Goal: Task Accomplishment & Management: Manage account settings

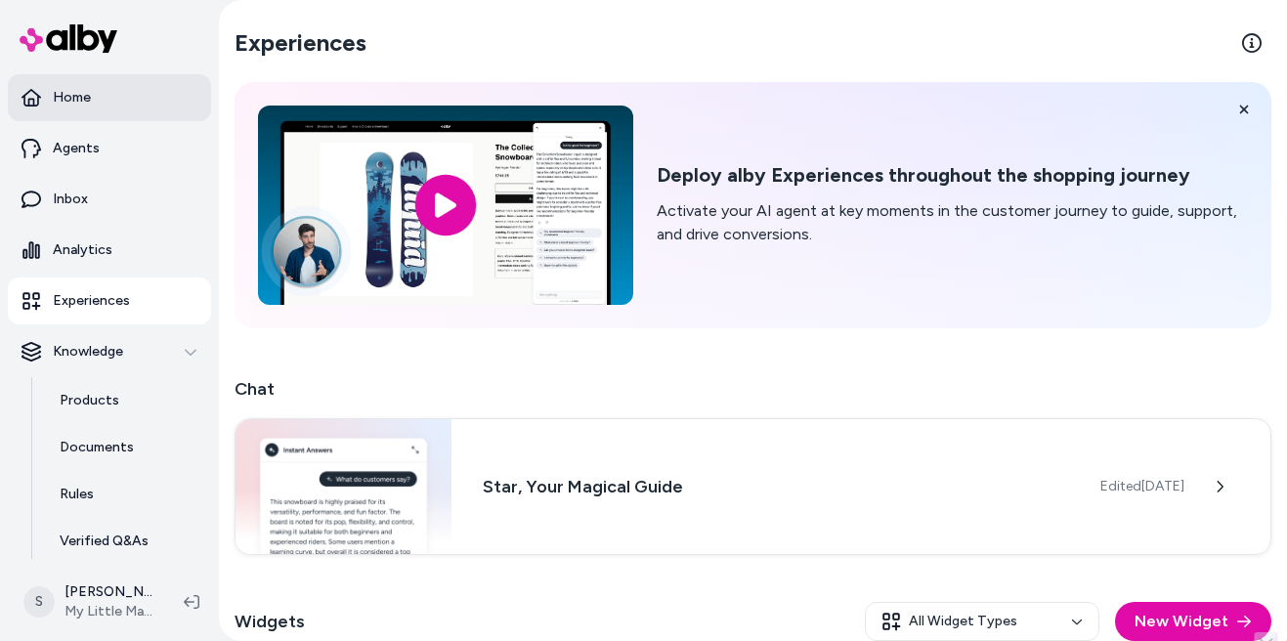
click at [124, 93] on link "Home" at bounding box center [109, 97] width 203 height 47
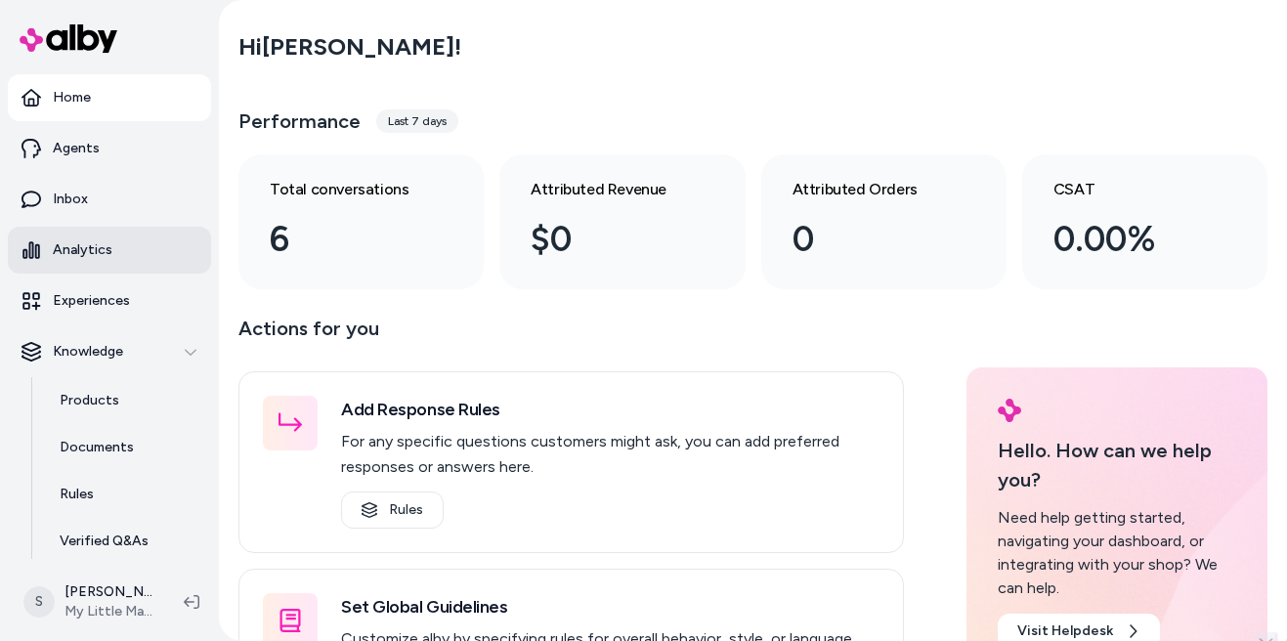
click at [135, 261] on link "Analytics" at bounding box center [109, 250] width 203 height 47
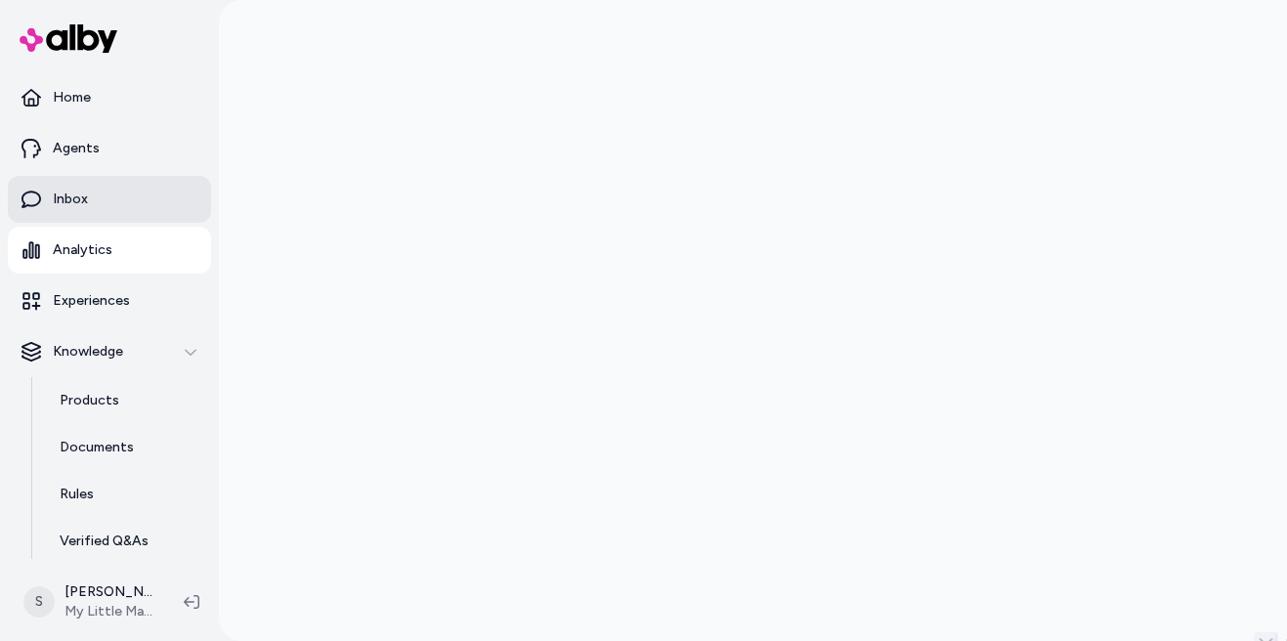
click at [107, 204] on link "Inbox" at bounding box center [109, 199] width 203 height 47
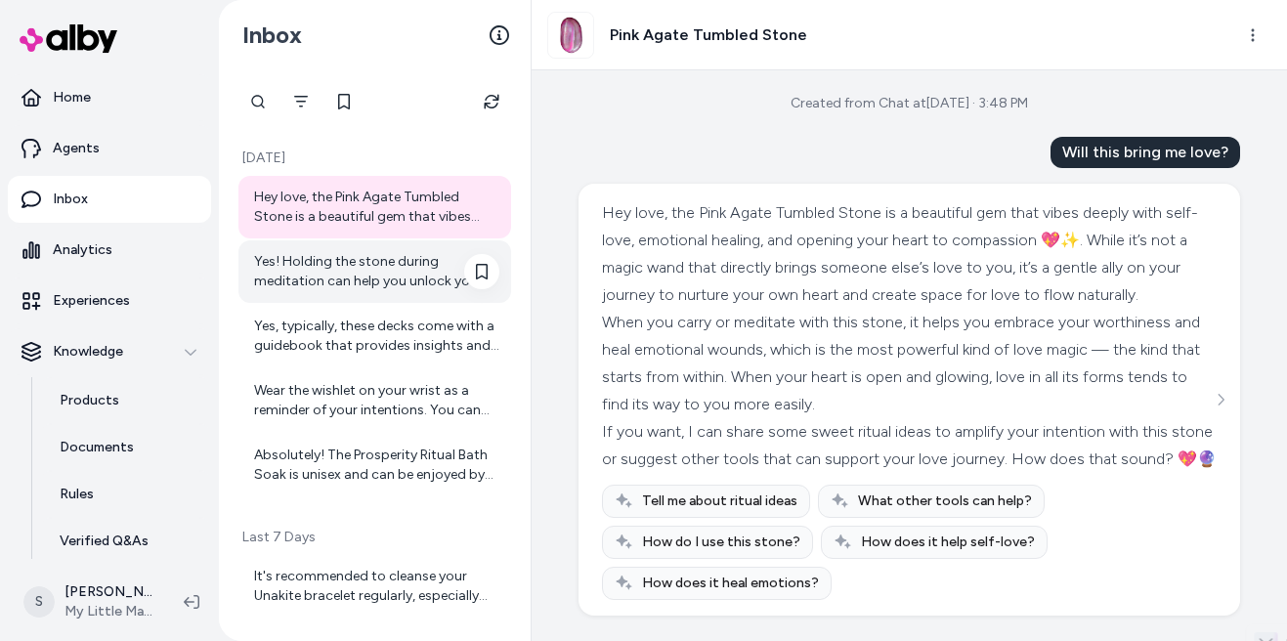
click at [397, 275] on div "Yes! Holding the stone during meditation can help you unlock your heart chakra …" at bounding box center [376, 271] width 245 height 39
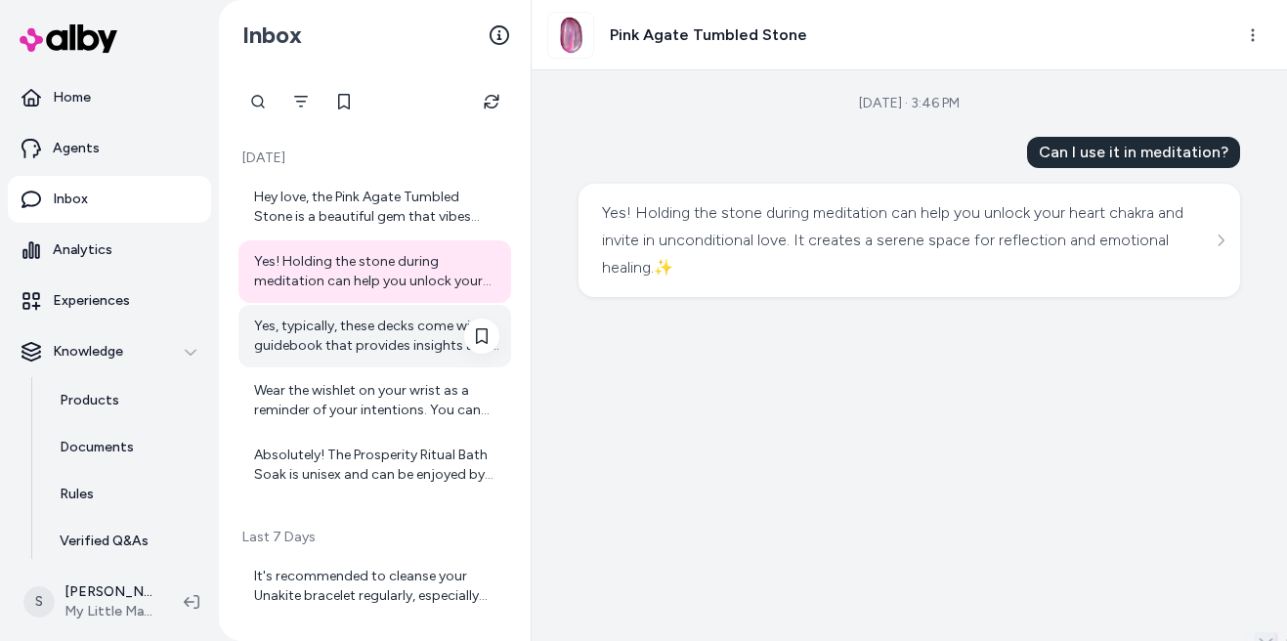
click at [377, 353] on div "Yes, typically, these decks come with a guidebook that provides insights and in…" at bounding box center [376, 336] width 245 height 39
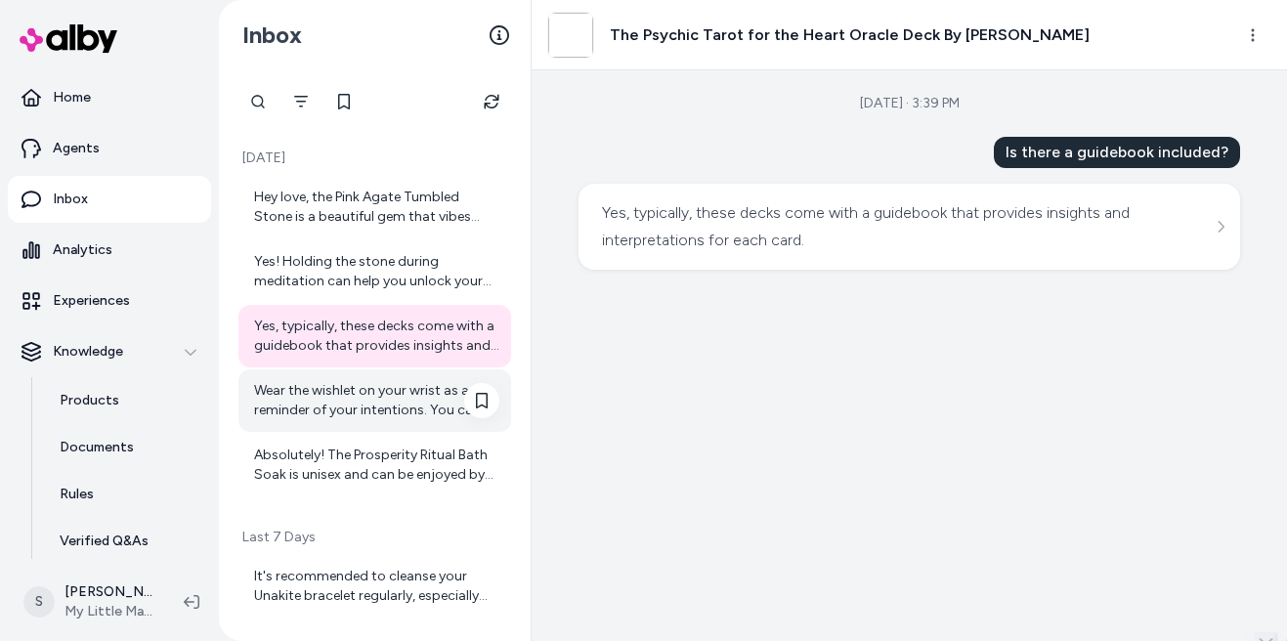
click at [360, 410] on div "Wear the wishlet on your wrist as a reminder of your intentions. You can also h…" at bounding box center [376, 400] width 245 height 39
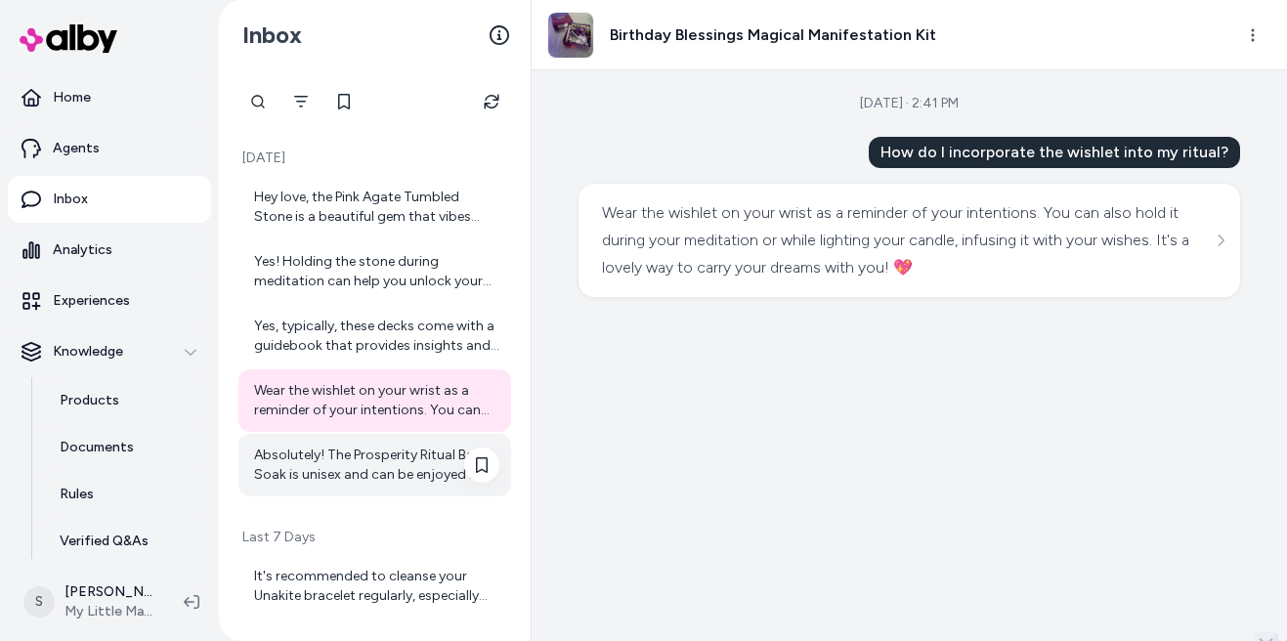
click at [323, 478] on div "Absolutely! The Prosperity Ritual Bath Soak is unisex and can be enjoyed by any…" at bounding box center [376, 465] width 245 height 39
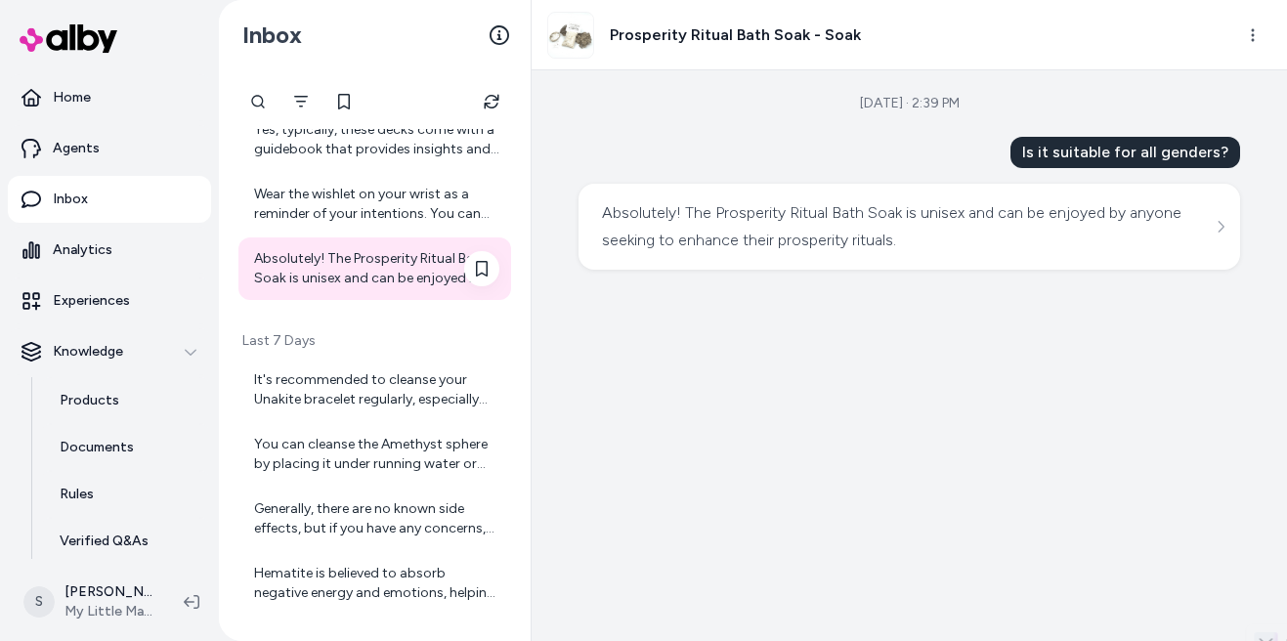
scroll to position [231, 0]
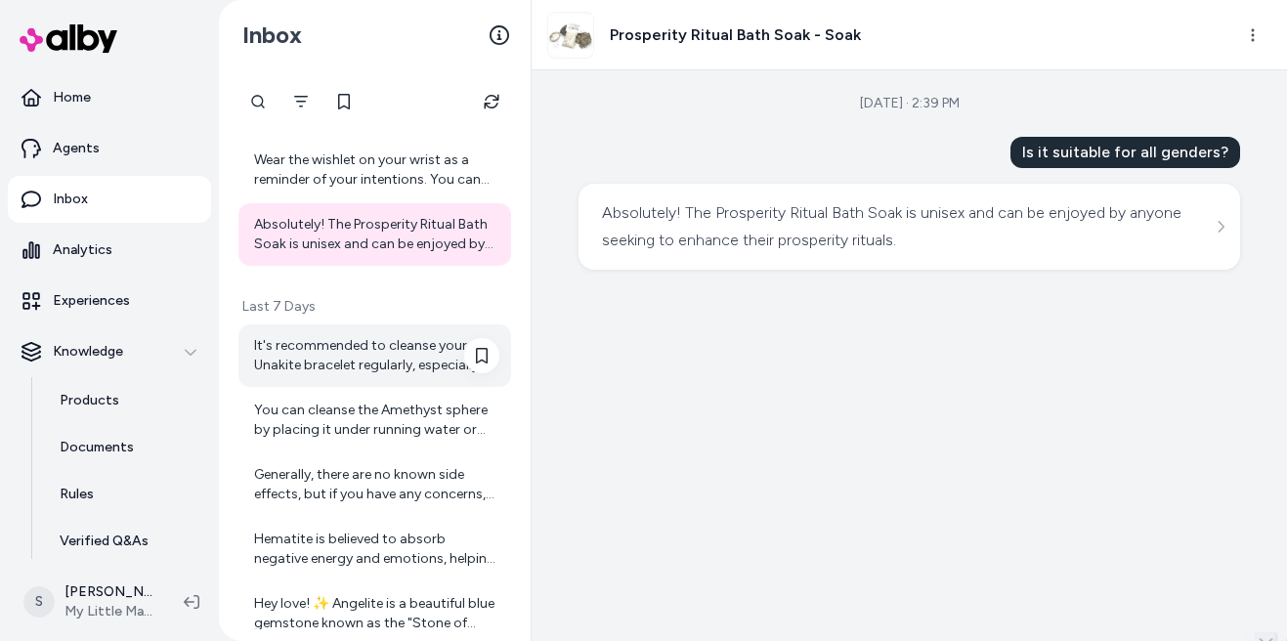
click at [332, 369] on div "It's recommended to cleanse your Unakite bracelet regularly, especially after i…" at bounding box center [376, 355] width 245 height 39
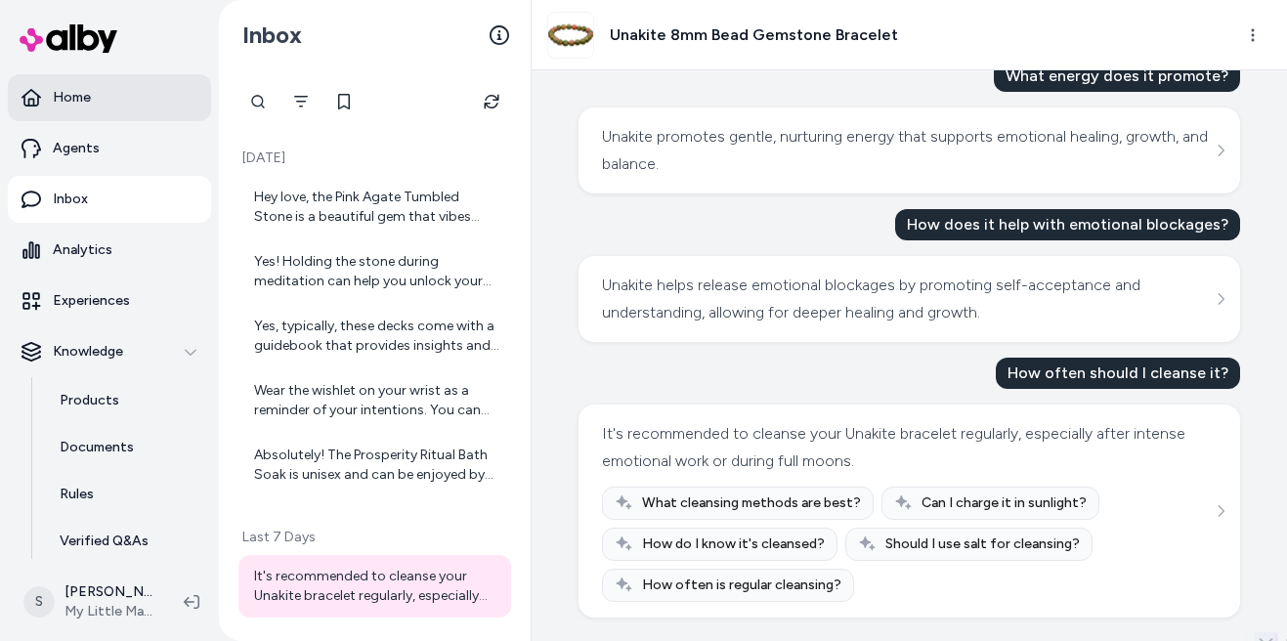
click at [124, 91] on link "Home" at bounding box center [109, 97] width 203 height 47
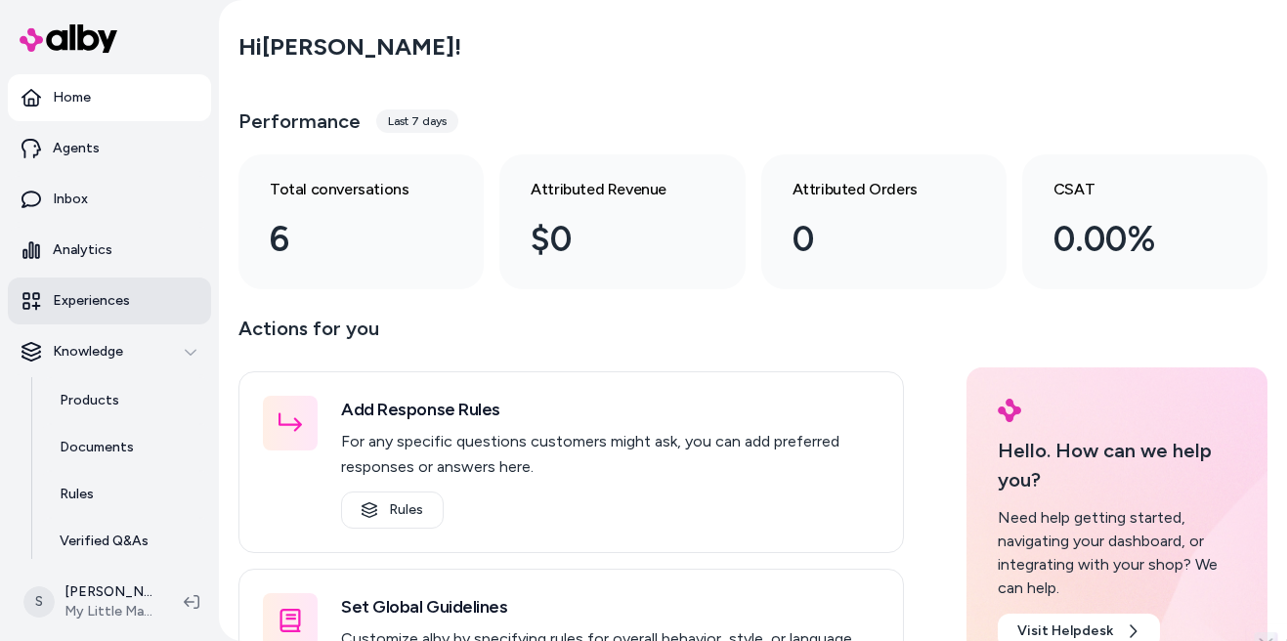
click at [98, 306] on p "Experiences" at bounding box center [91, 301] width 77 height 20
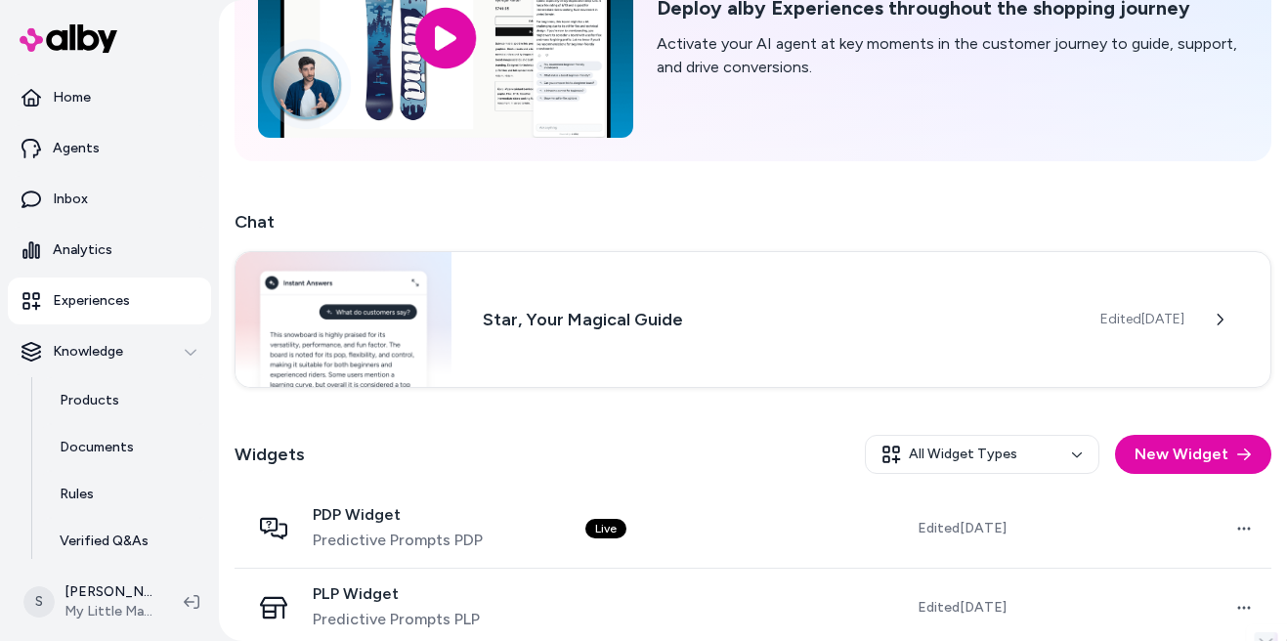
scroll to position [240, 0]
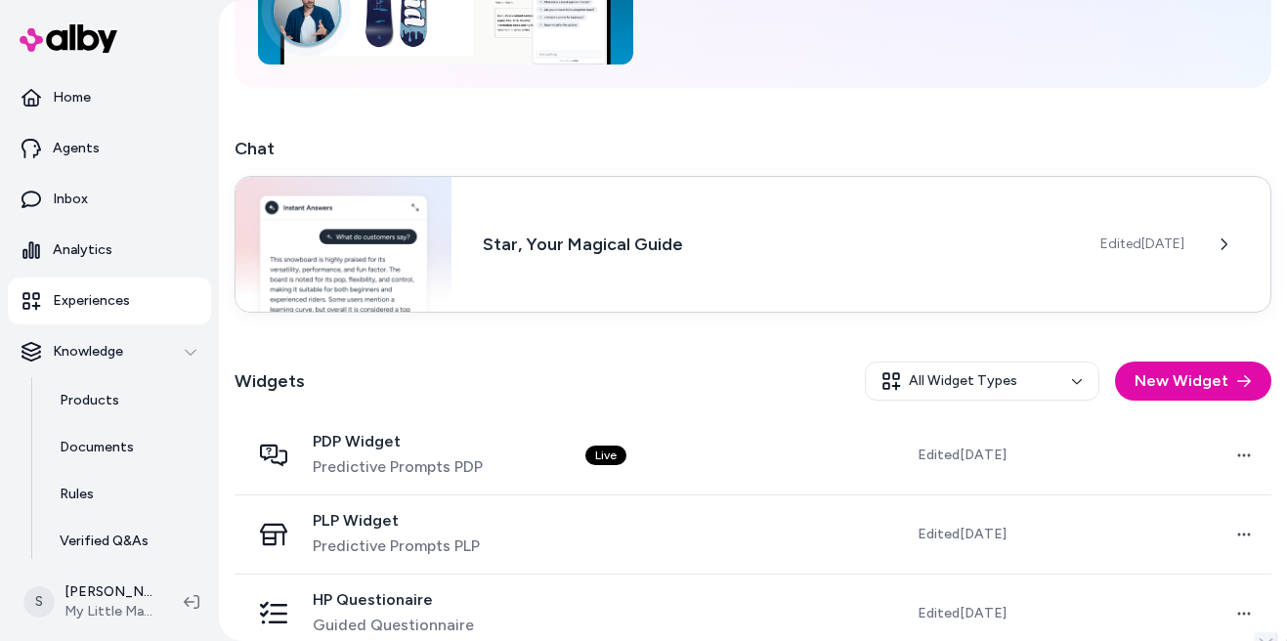
click at [624, 220] on div "Star, Your Magical Guide Edited [DATE]" at bounding box center [753, 244] width 1037 height 137
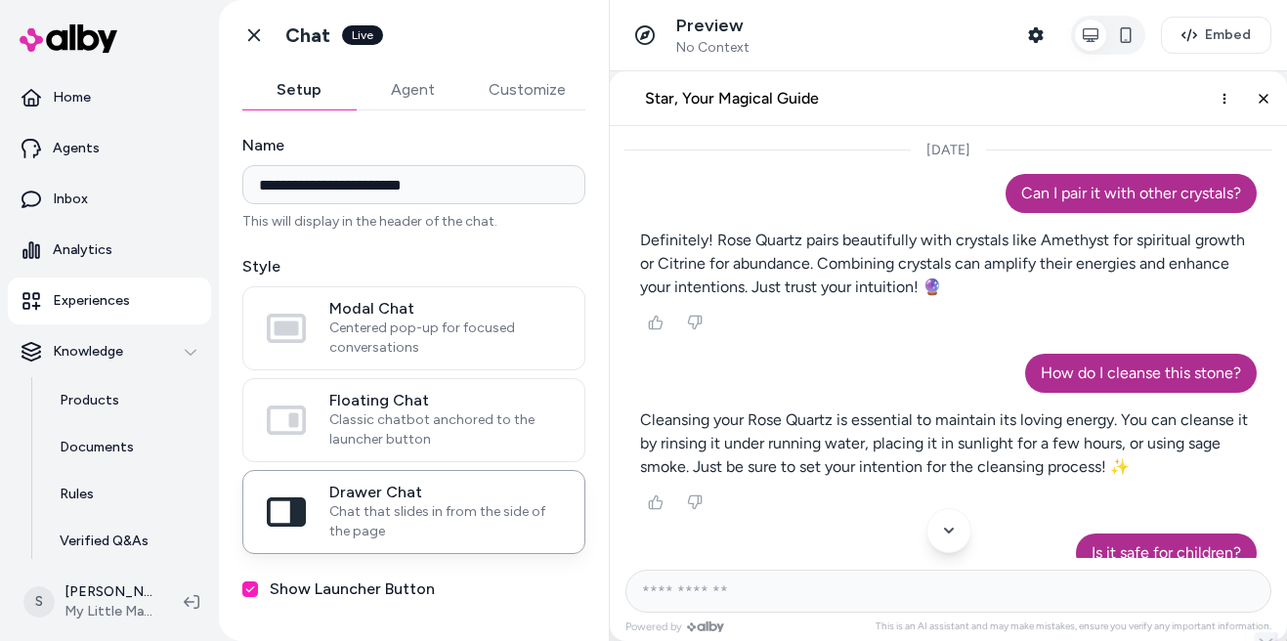
scroll to position [1960, 0]
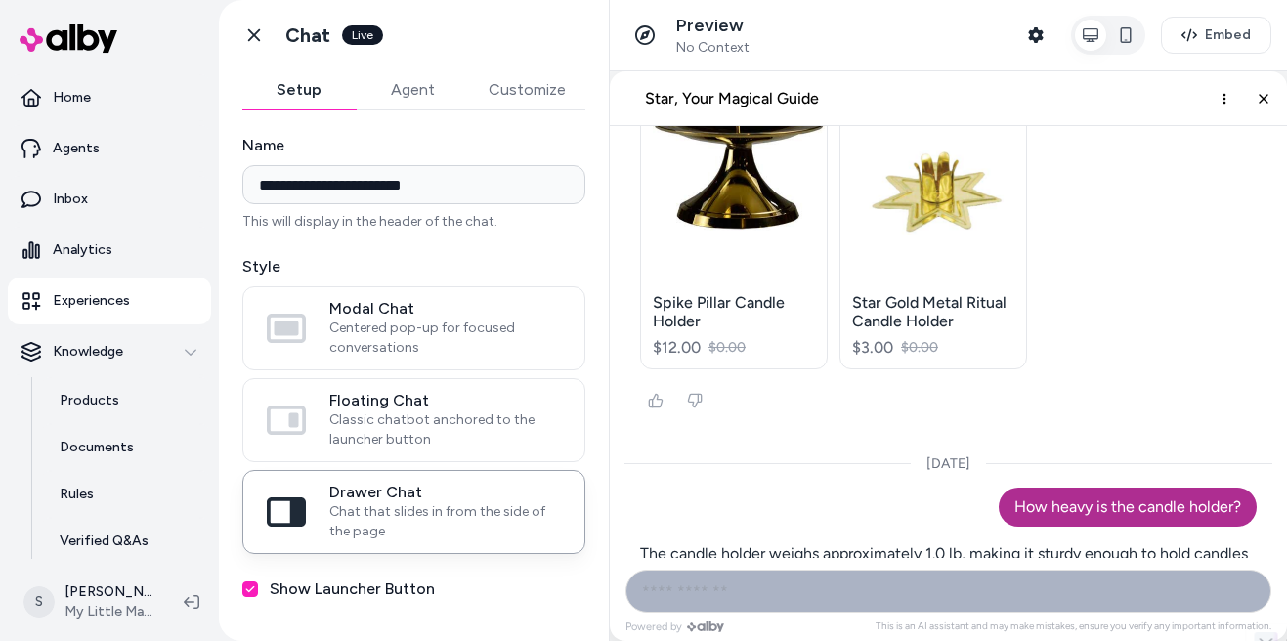
click at [744, 584] on input "AI Shopping Assistant" at bounding box center [948, 591] width 646 height 43
type input "**********"
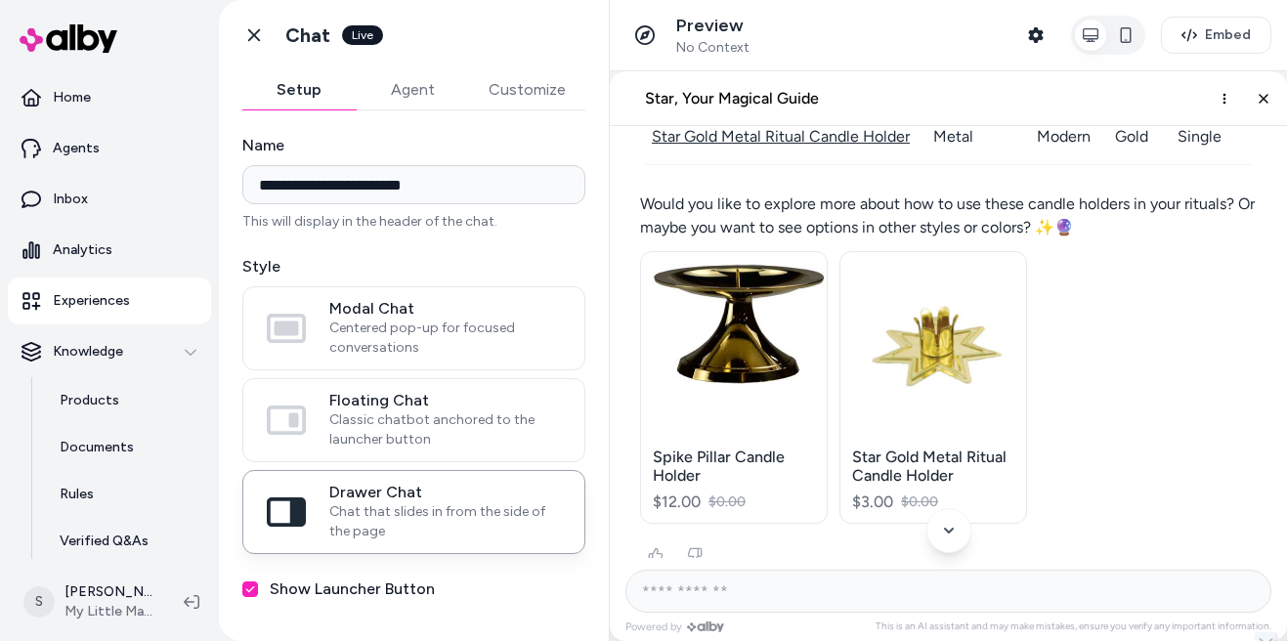
scroll to position [1823, 0]
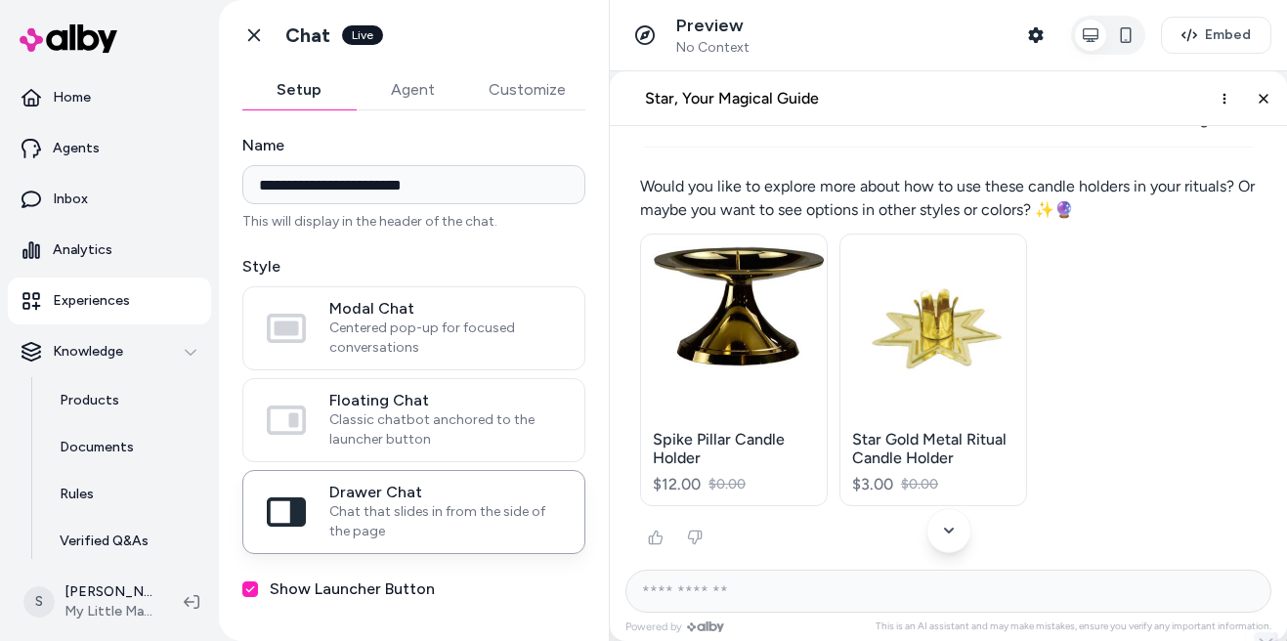
drag, startPoint x: 1063, startPoint y: 397, endPoint x: 831, endPoint y: 367, distance: 234.4
click at [831, 367] on div "Spike Pillar Candle Holder $12.00 $0.00 Star Gold Metal Ritual Candle Holder $3…" at bounding box center [948, 370] width 617 height 288
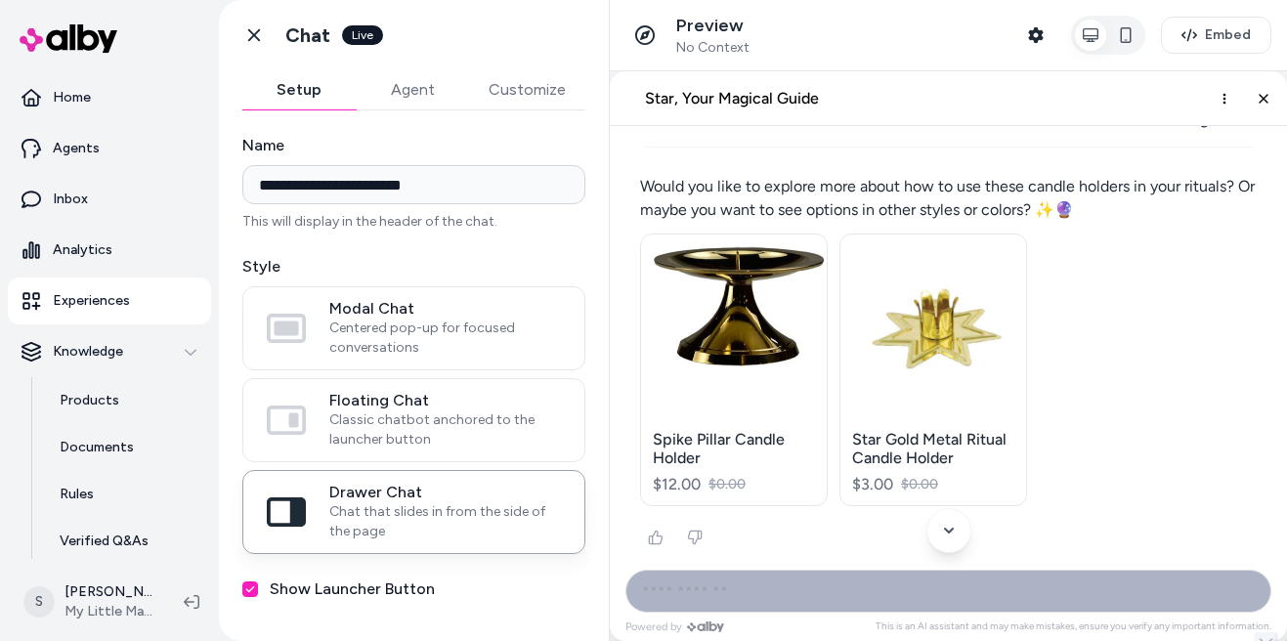
click at [693, 581] on input "AI Shopping Assistant" at bounding box center [948, 591] width 646 height 43
paste input "**********"
type input "**********"
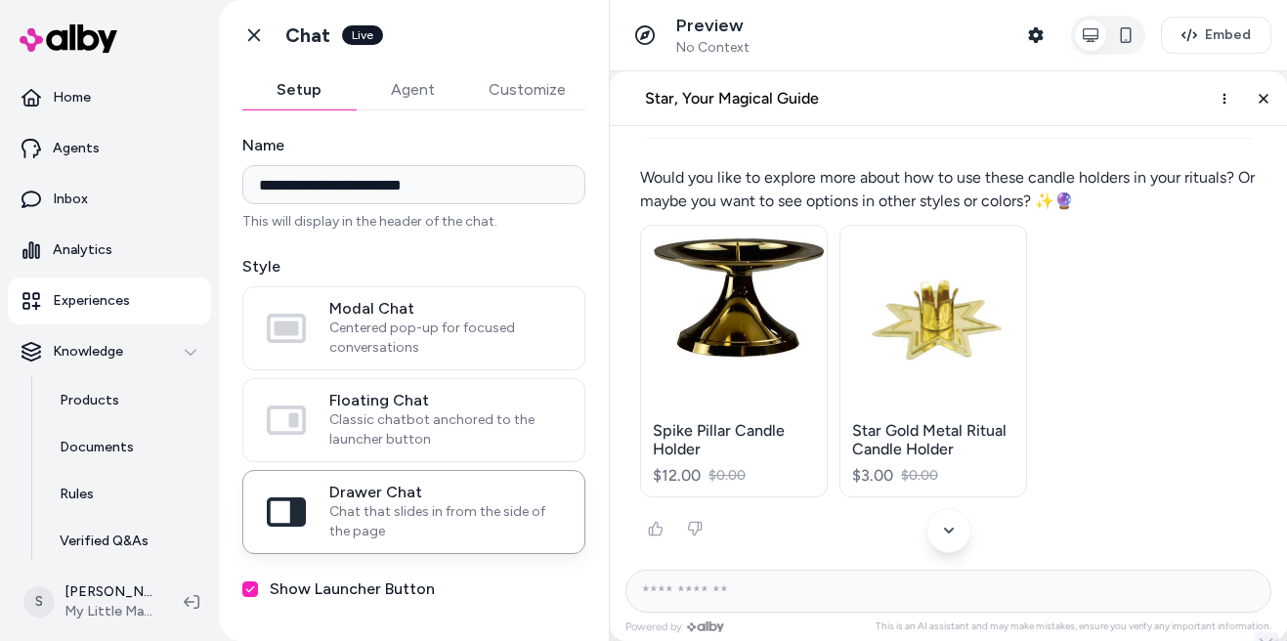
scroll to position [1941, 0]
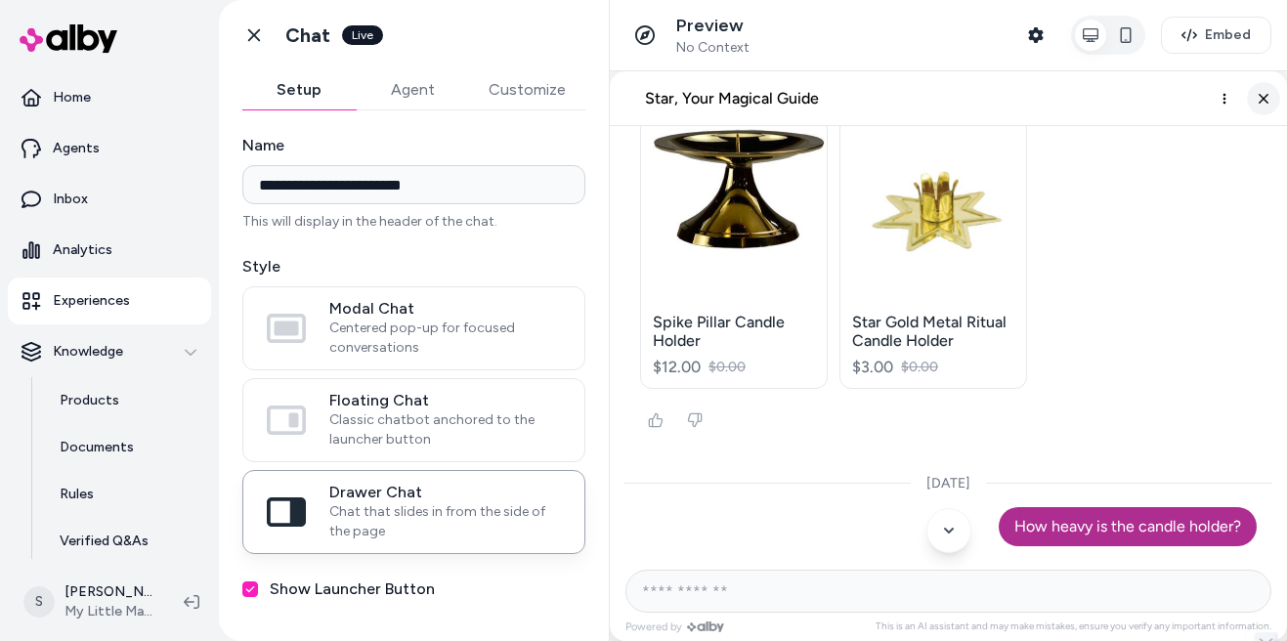
click at [1266, 100] on icon "Close chat" at bounding box center [1264, 98] width 17 height 17
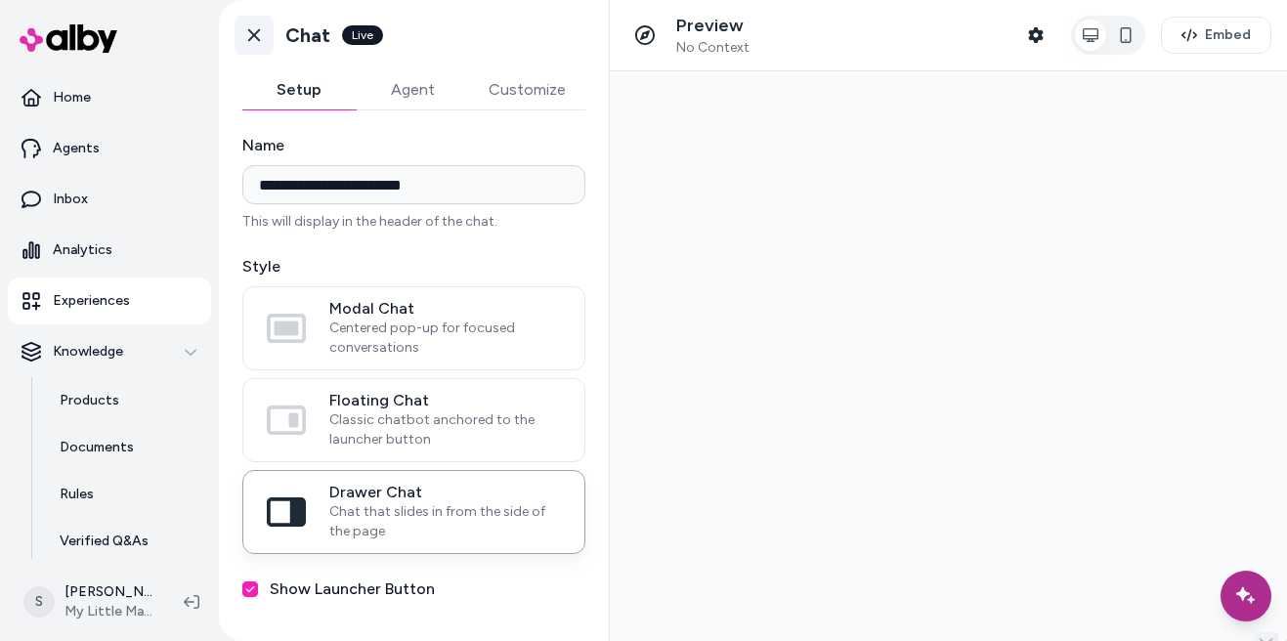
click at [254, 36] on icon at bounding box center [254, 35] width 12 height 13
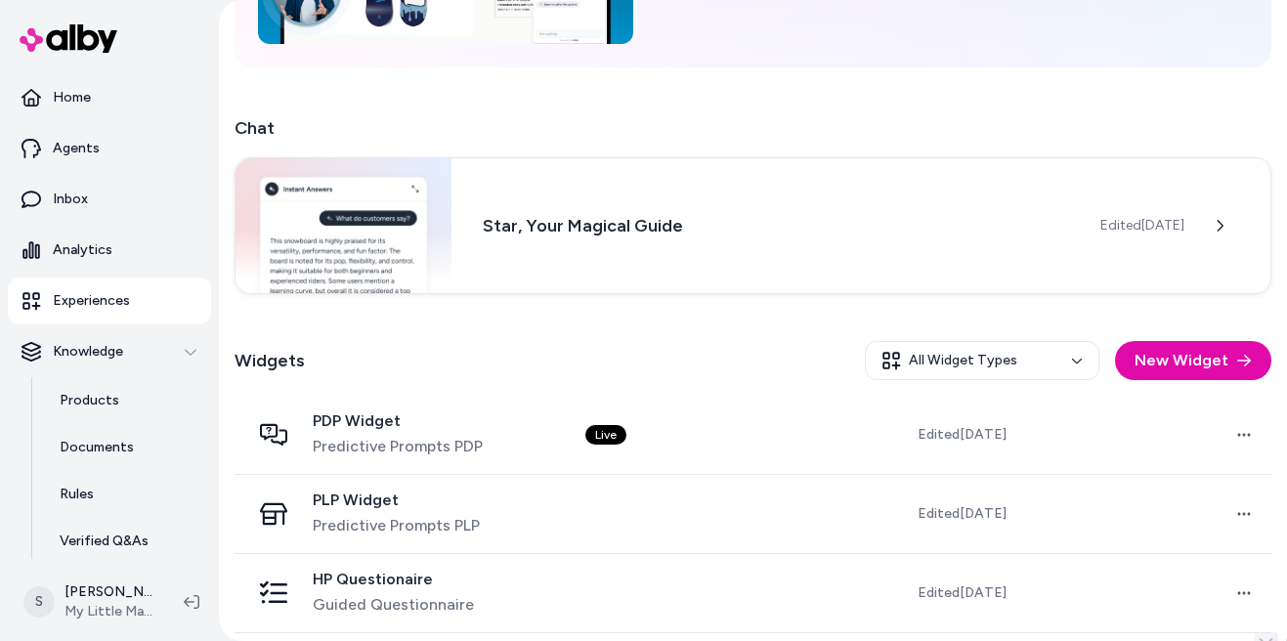
scroll to position [426, 0]
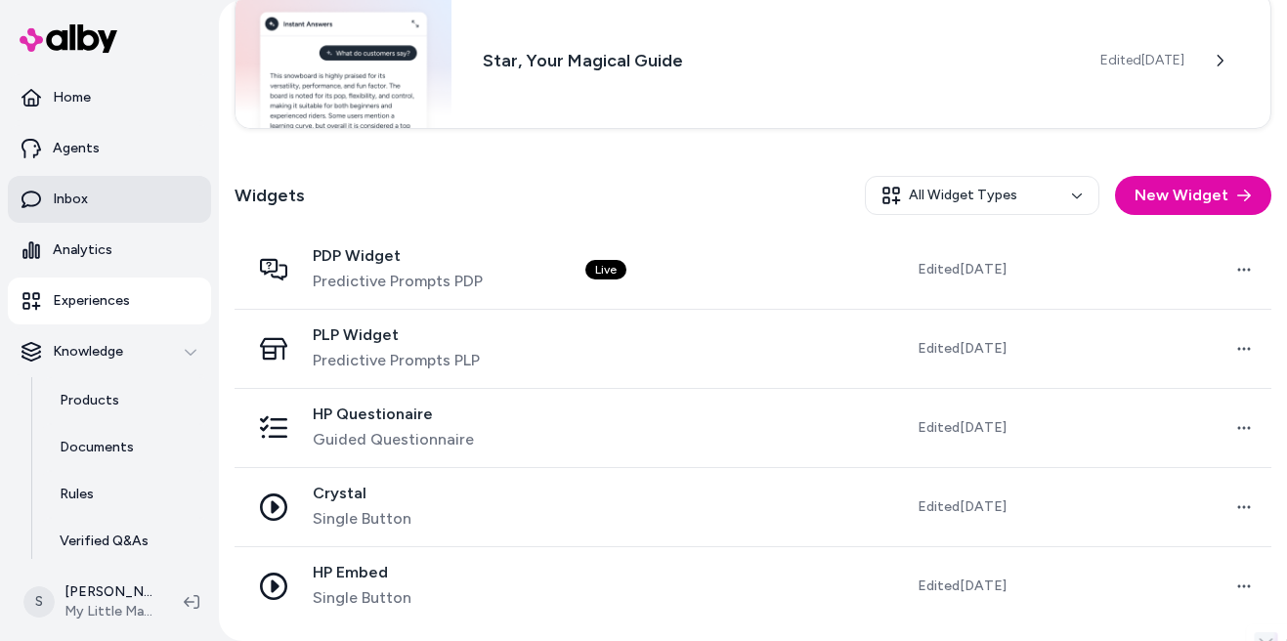
click at [103, 209] on link "Inbox" at bounding box center [109, 199] width 203 height 47
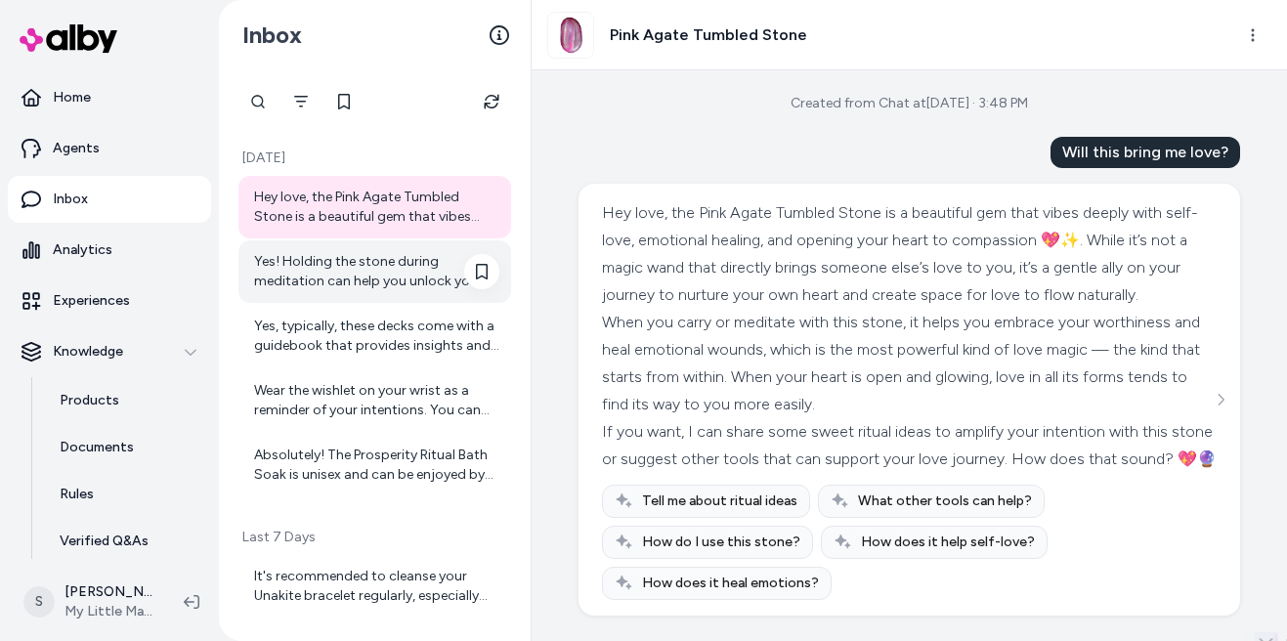
click at [409, 264] on div "Yes! Holding the stone during meditation can help you unlock your heart chakra …" at bounding box center [376, 271] width 245 height 39
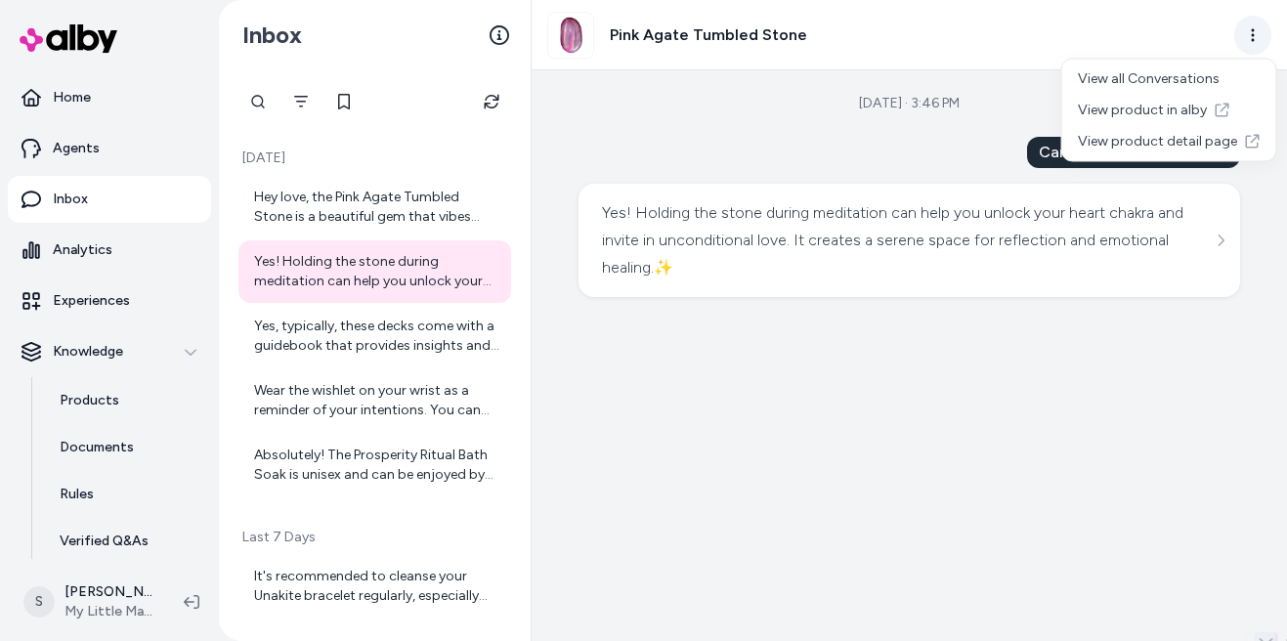
click at [1252, 34] on html "Home Agents Inbox Analytics Experiences Knowledge Products Documents Rules Veri…" at bounding box center [643, 320] width 1287 height 641
click at [1118, 24] on html "Home Agents Inbox Analytics Experiences Knowledge Products Documents Rules Veri…" at bounding box center [643, 320] width 1287 height 641
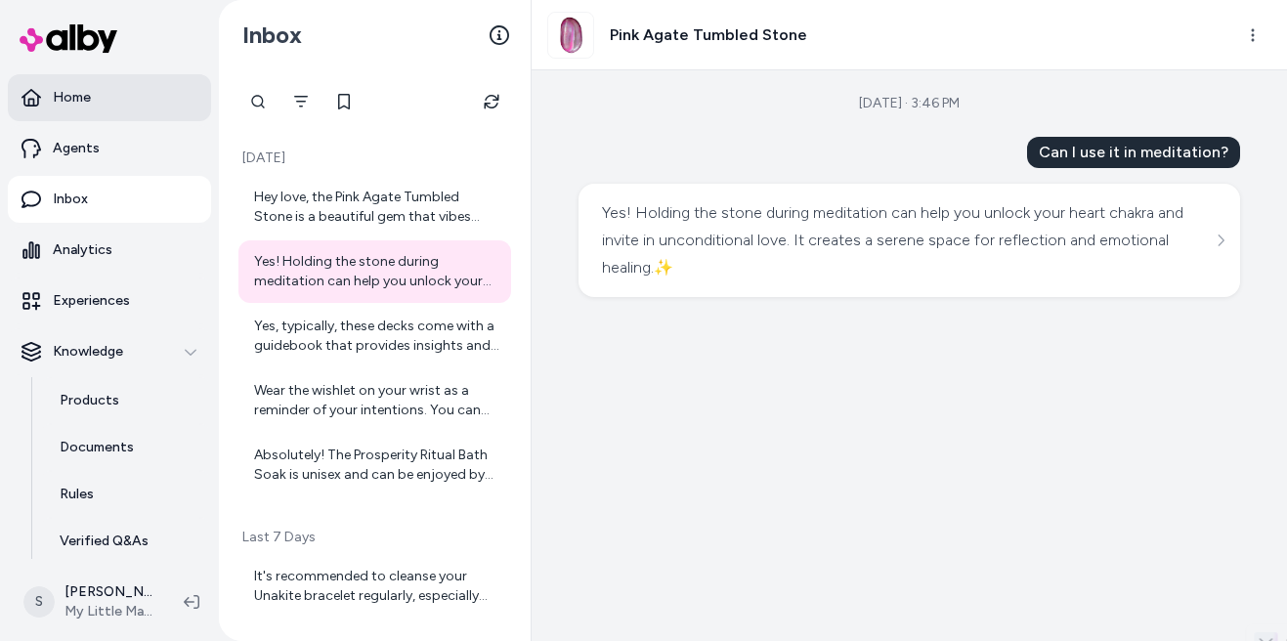
click at [99, 106] on link "Home" at bounding box center [109, 97] width 203 height 47
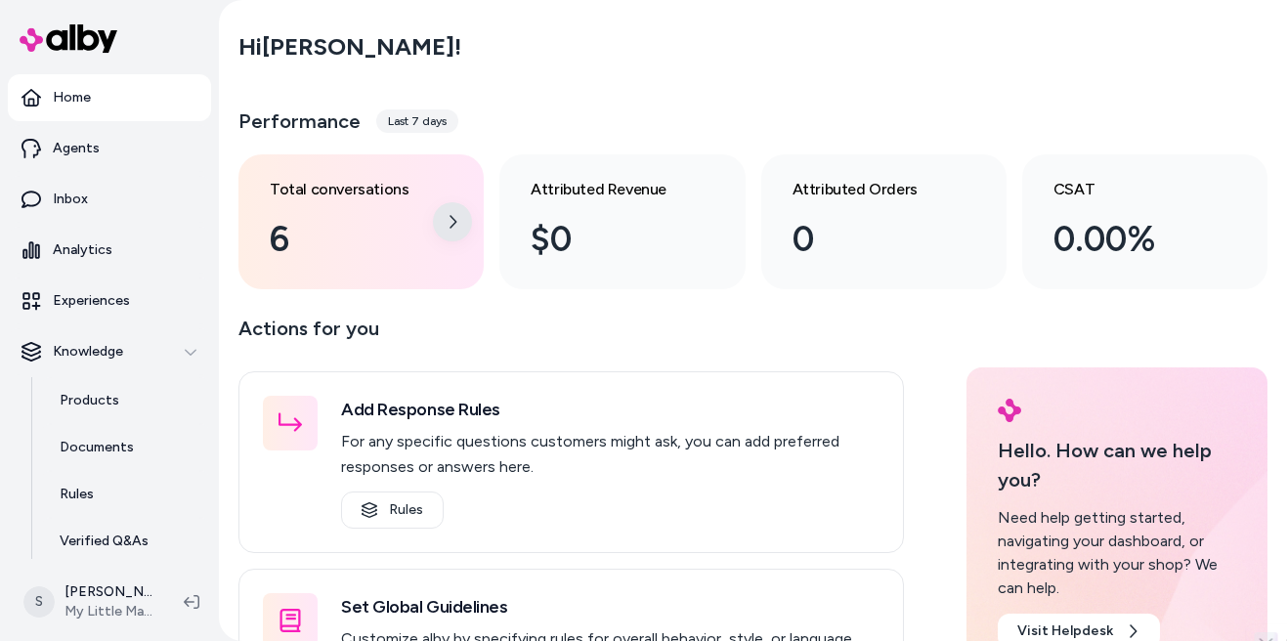
click at [461, 217] on div at bounding box center [452, 221] width 39 height 39
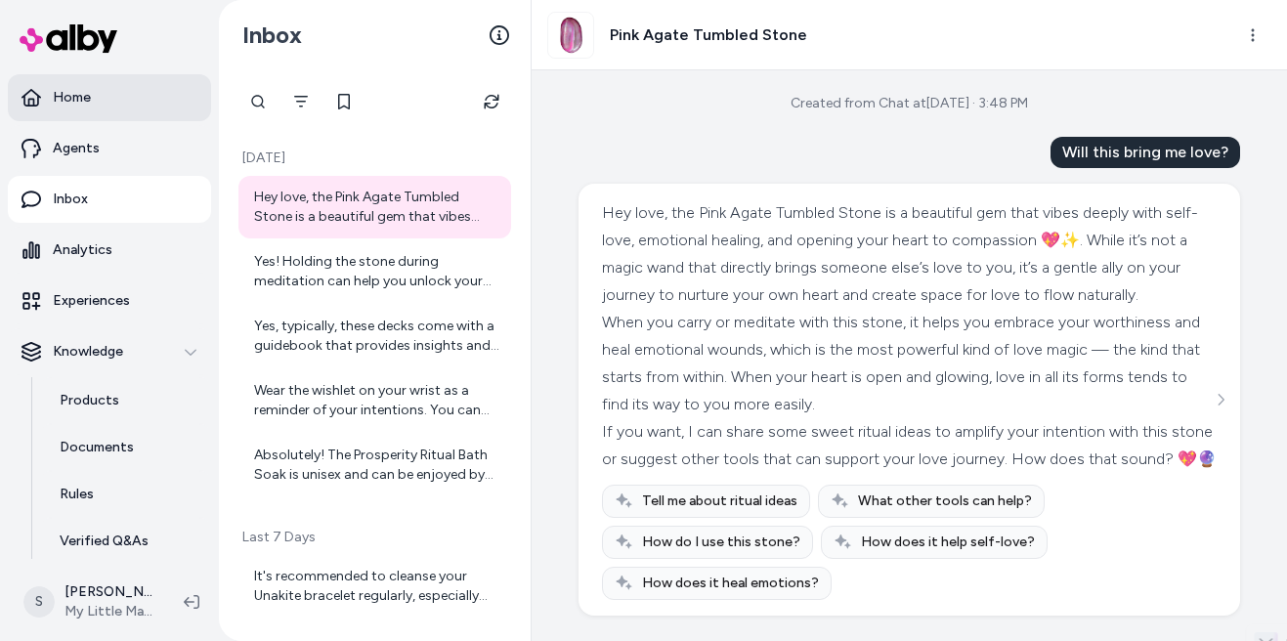
click at [90, 105] on link "Home" at bounding box center [109, 97] width 203 height 47
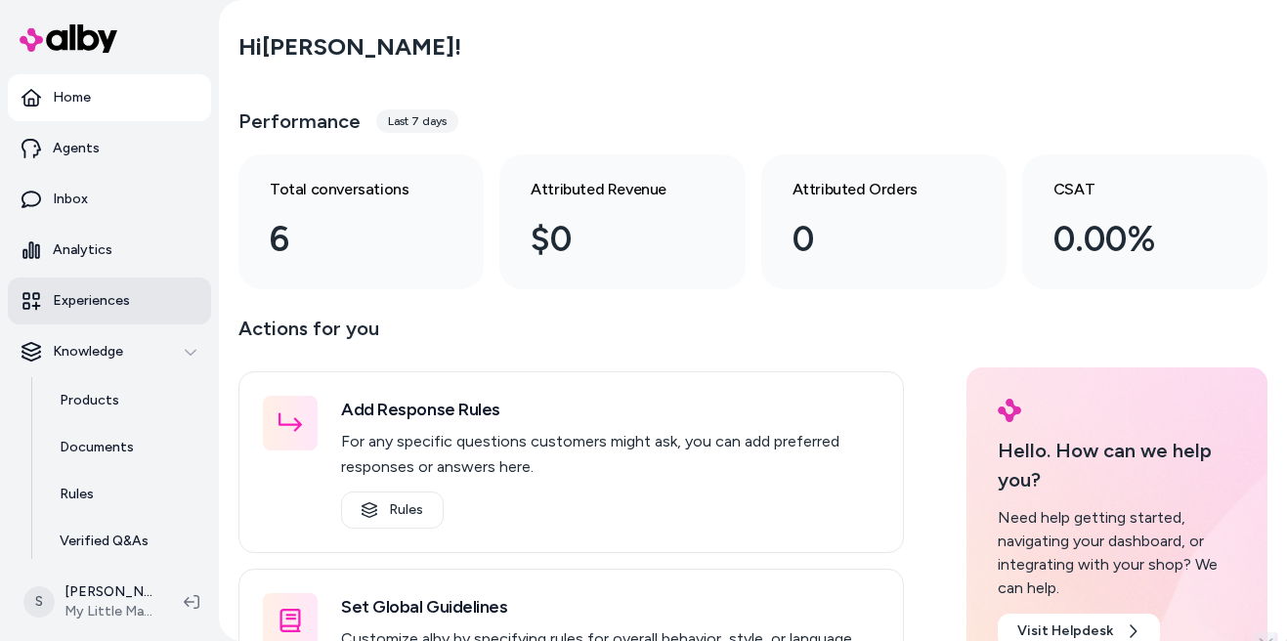
click at [128, 312] on link "Experiences" at bounding box center [109, 301] width 203 height 47
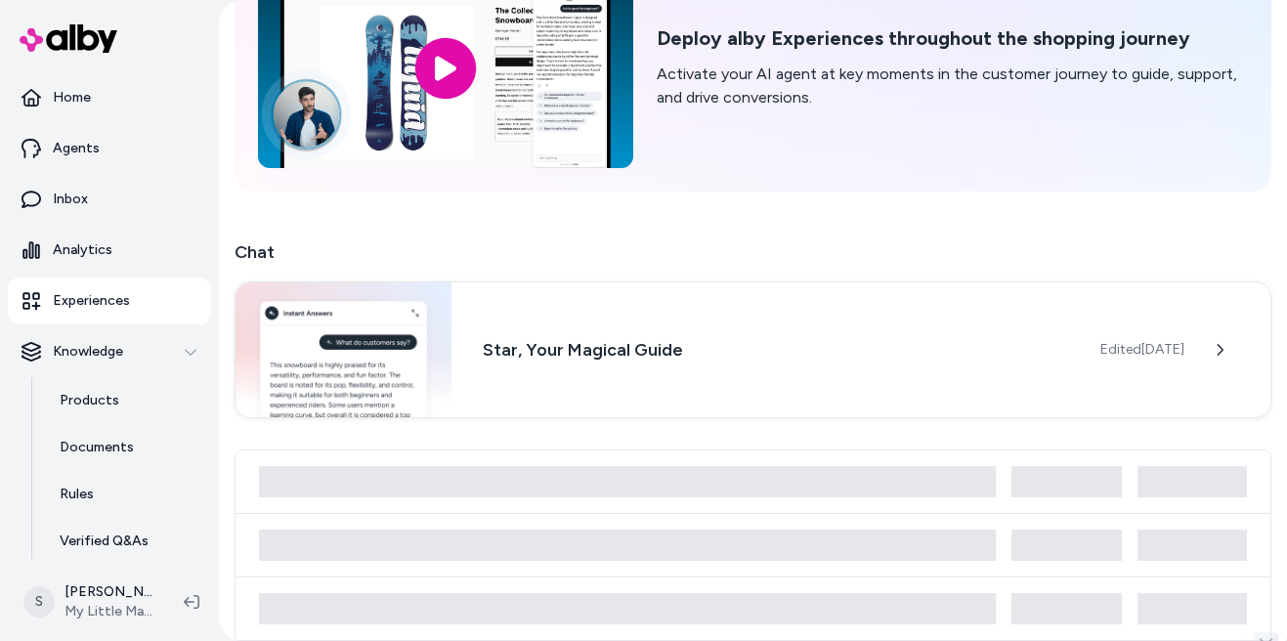
scroll to position [205, 0]
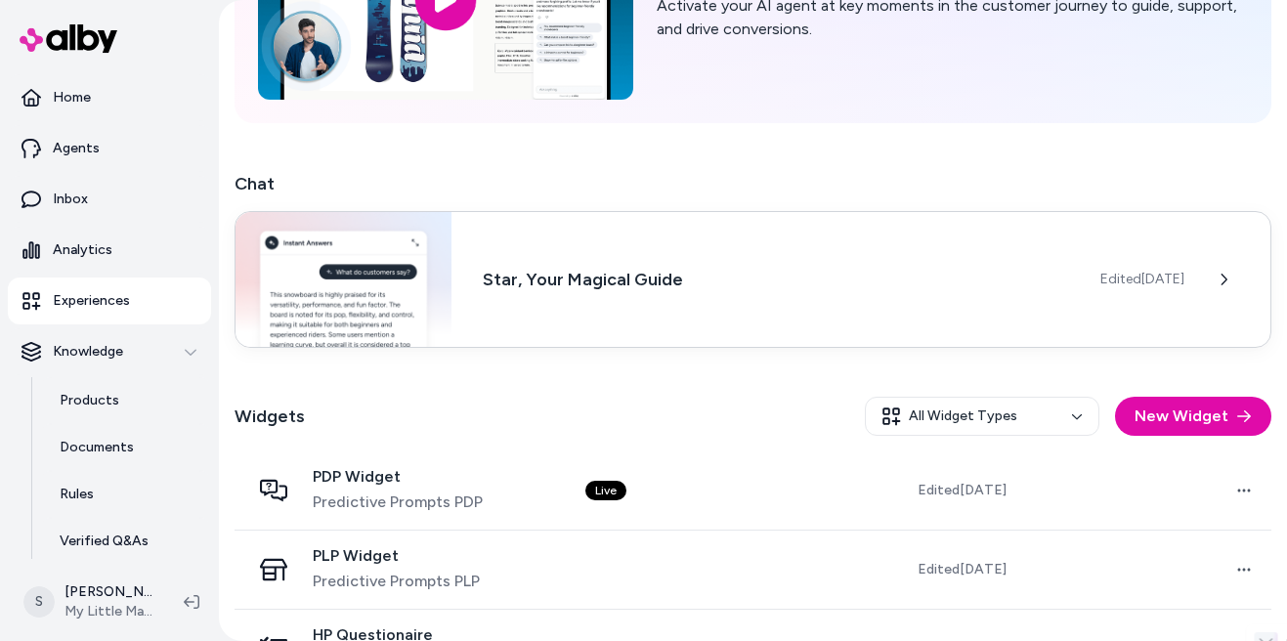
click at [671, 297] on div "Star, Your Magical Guide Edited [DATE]" at bounding box center [753, 279] width 1037 height 137
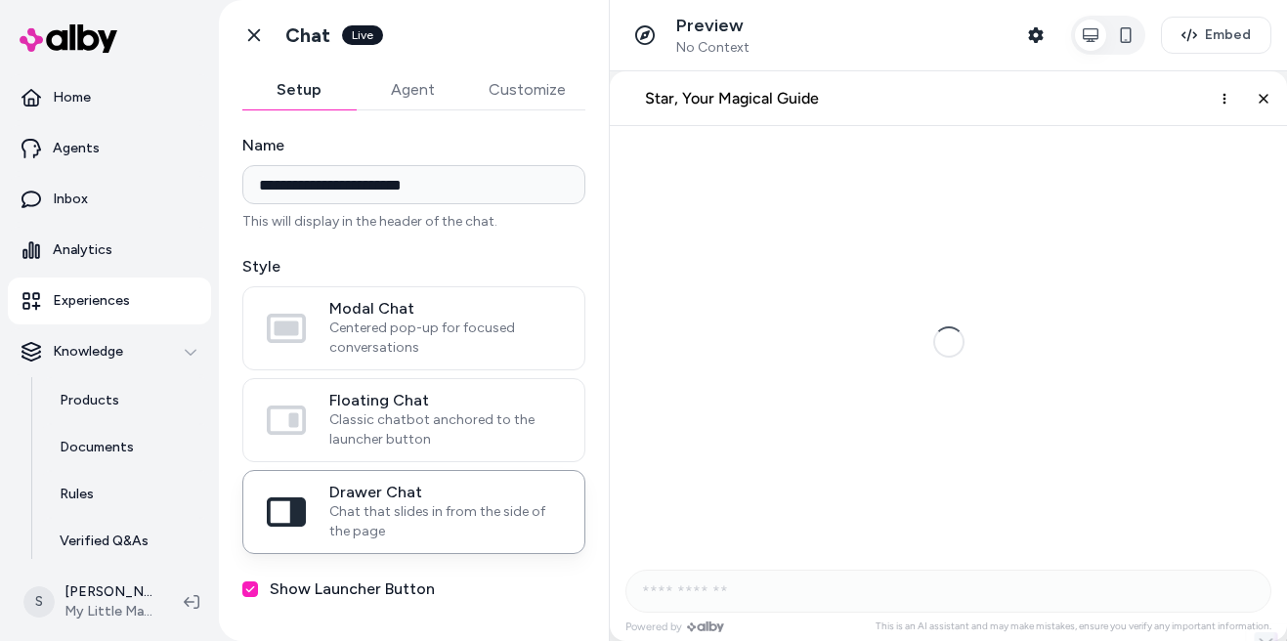
scroll to position [2917, 0]
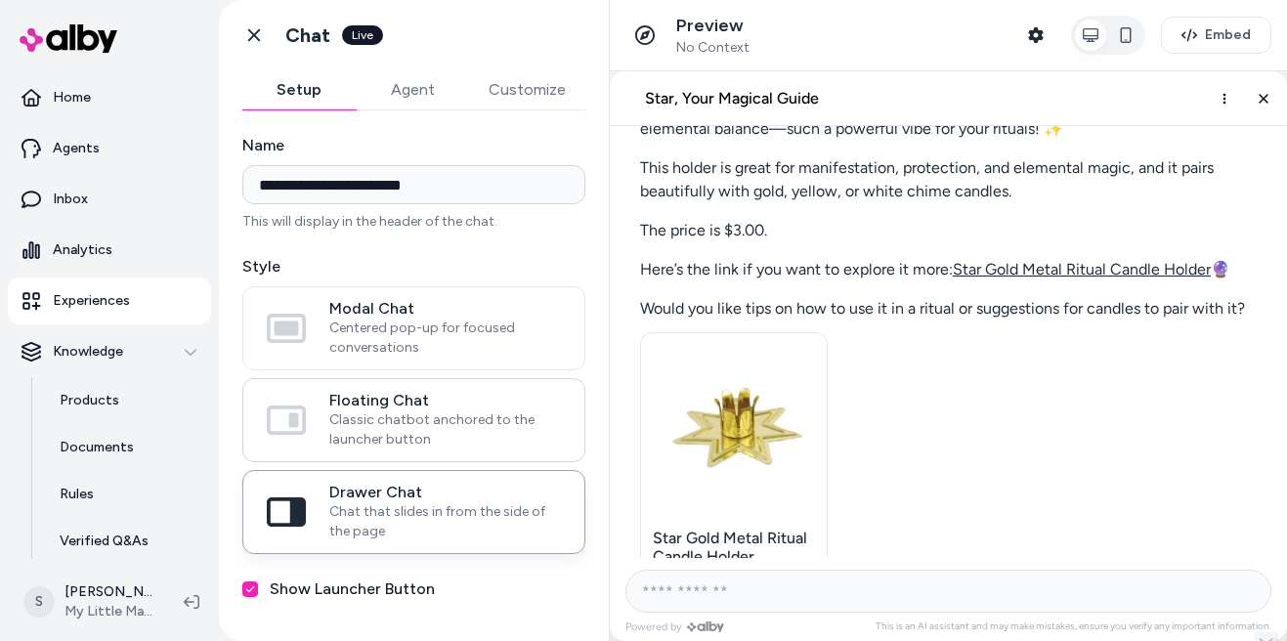
click at [480, 427] on span "Classic chatbot anchored to the launcher button" at bounding box center [445, 429] width 232 height 39
click at [0, 0] on button "Floating Chat Classic chatbot anchored to the launcher button" at bounding box center [0, 0] width 0 height 0
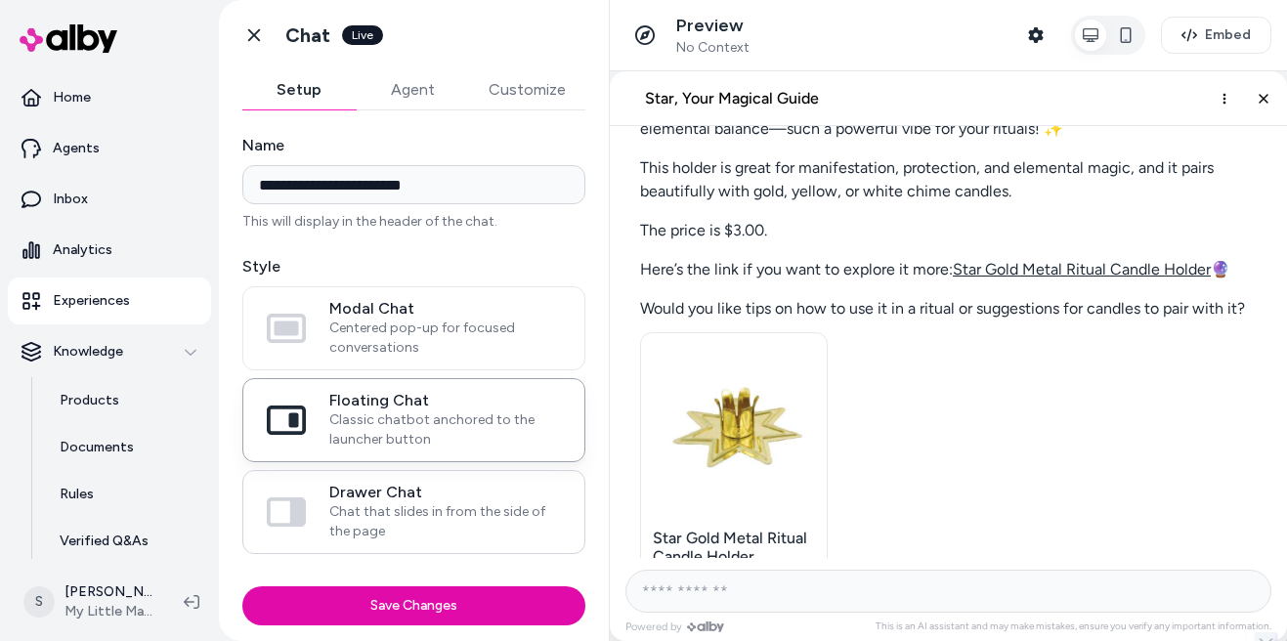
click at [463, 504] on span "Chat that slides in from the side of the page" at bounding box center [445, 521] width 232 height 39
click at [0, 0] on button "Drawer Chat Chat that slides in from the side of the page" at bounding box center [0, 0] width 0 height 0
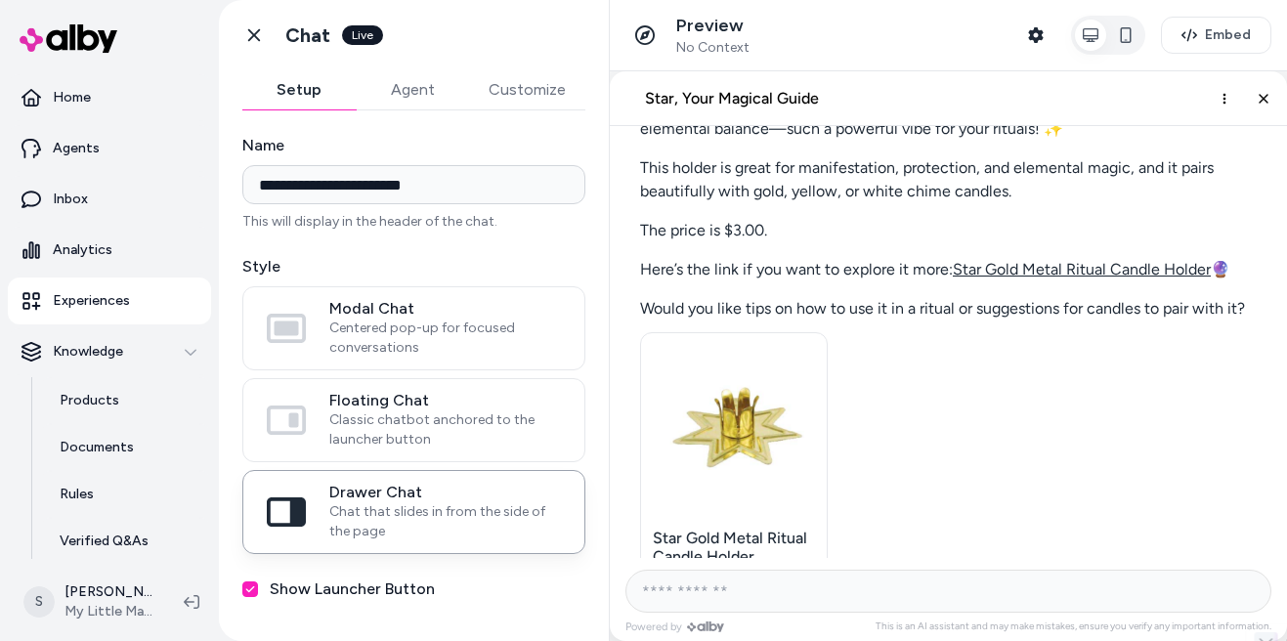
scroll to position [177, 0]
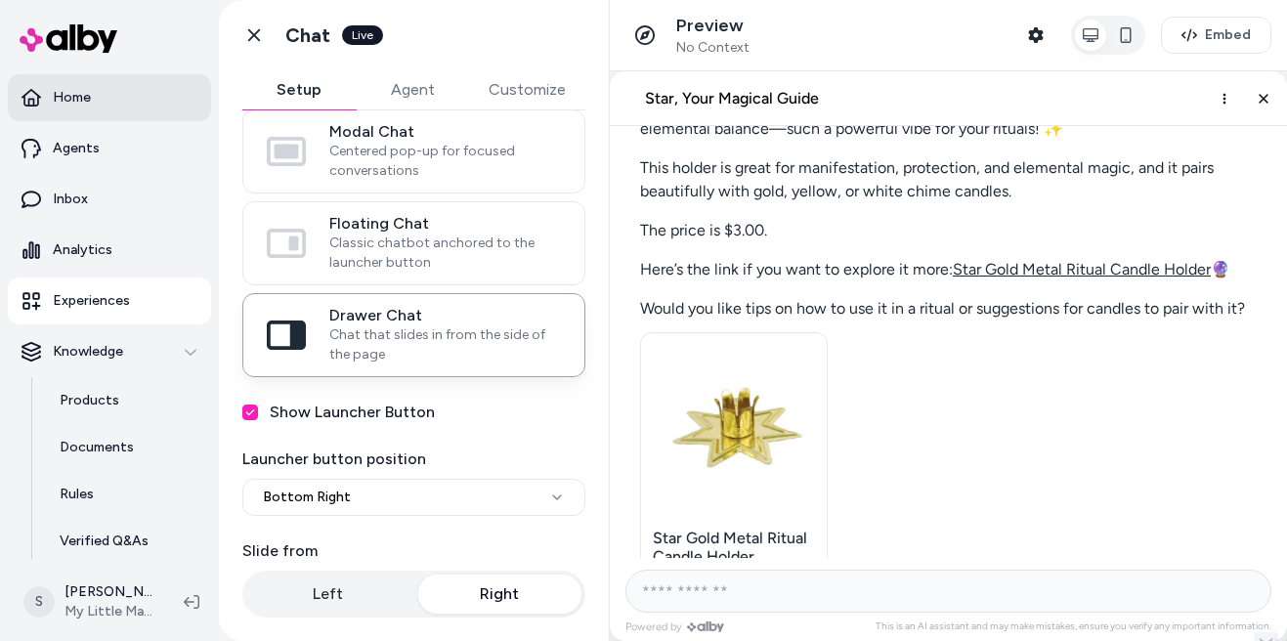
click at [75, 93] on p "Home" at bounding box center [72, 98] width 38 height 20
